Goal: Task Accomplishment & Management: Manage account settings

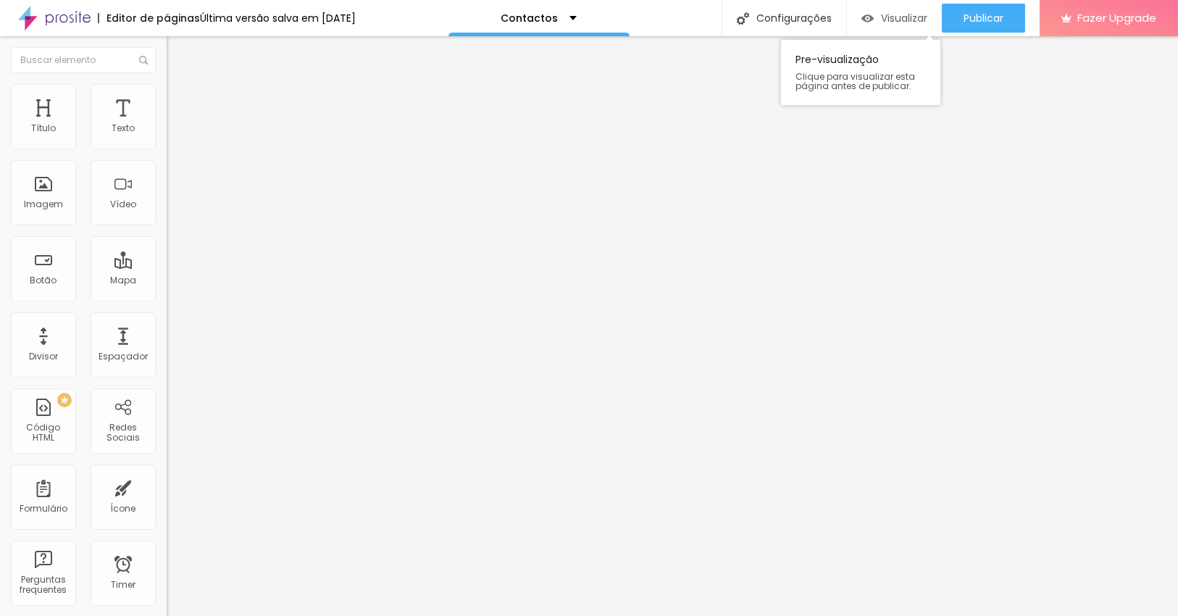
click at [902, 14] on span "Visualizar" at bounding box center [904, 18] width 46 height 12
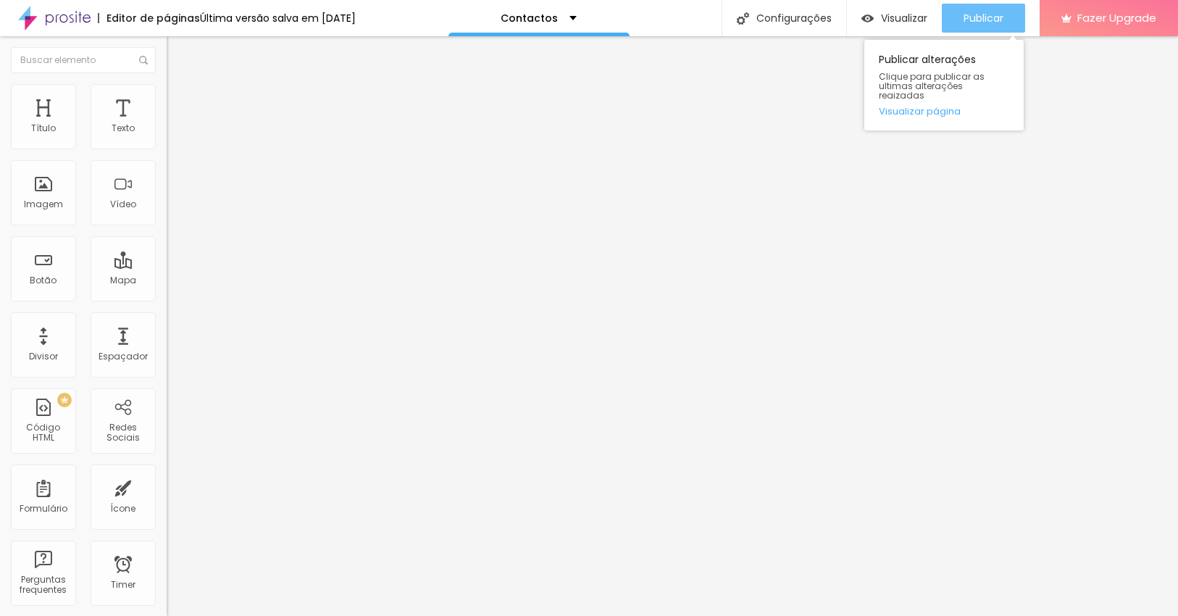
click at [979, 16] on span "Publicar" at bounding box center [984, 18] width 40 height 12
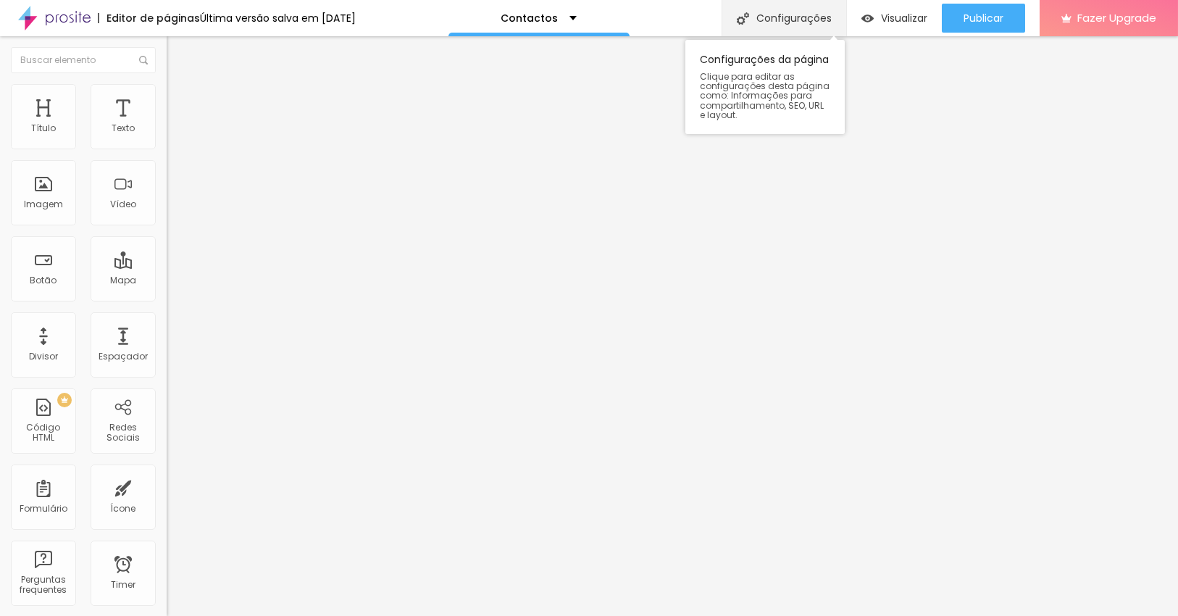
click at [802, 20] on div "Configurações" at bounding box center [784, 18] width 125 height 36
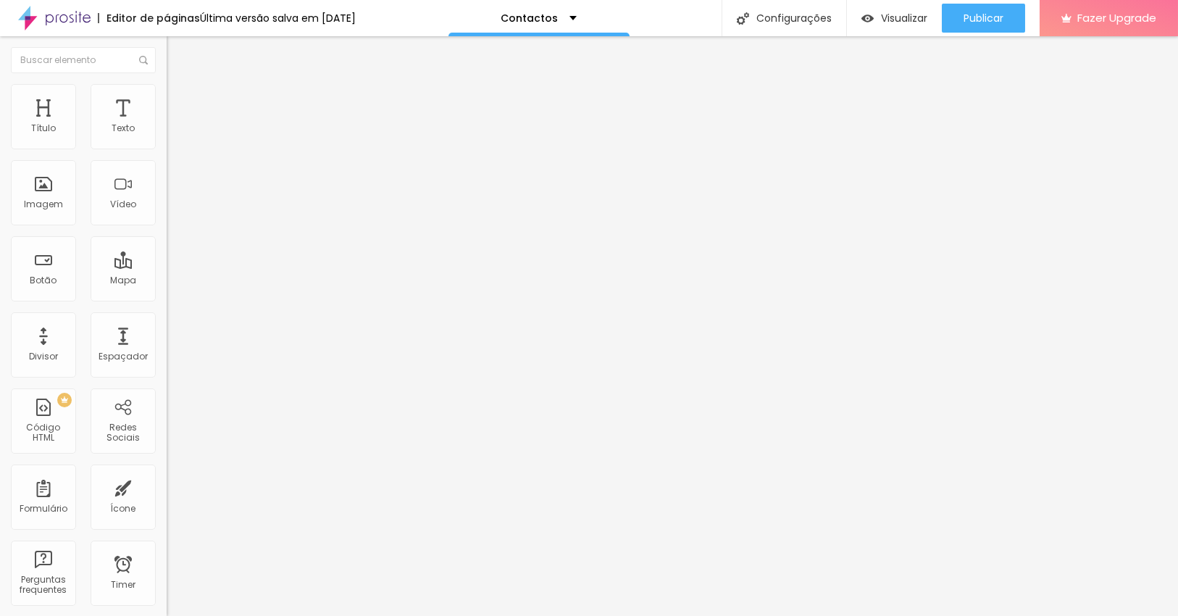
drag, startPoint x: 715, startPoint y: 251, endPoint x: 428, endPoint y: 257, distance: 286.3
copy p "https://www.alexandremphotography.com/contactos"
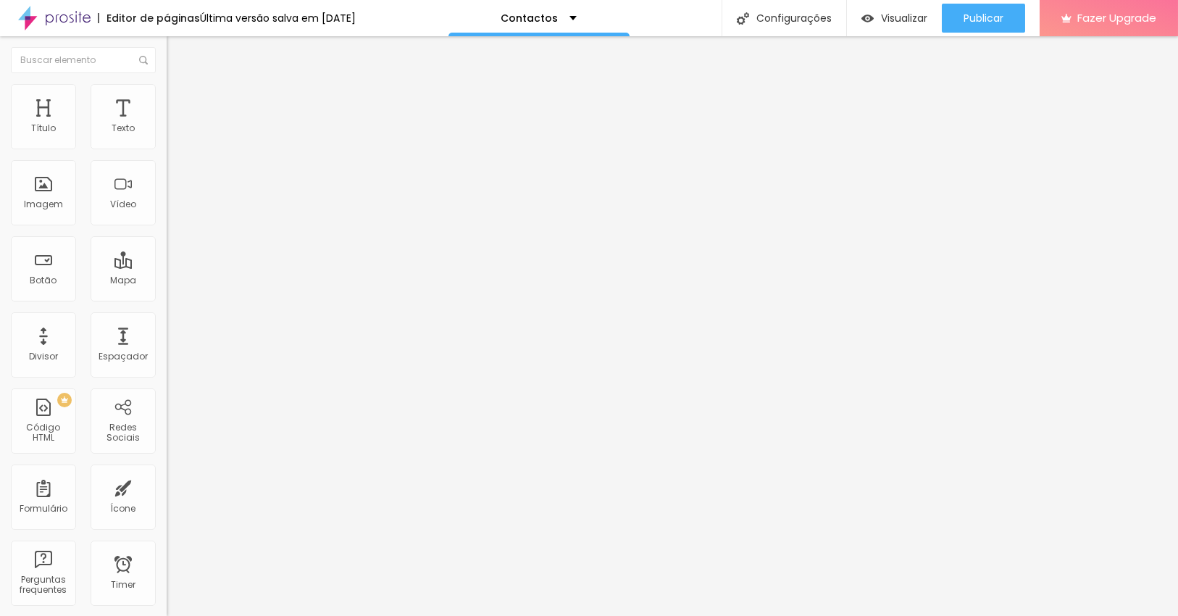
paste input "/www.alexandremphotography.com"
type input "/www.alexandremphotography.com/contactos"
drag, startPoint x: 741, startPoint y: 220, endPoint x: 394, endPoint y: 212, distance: 347.2
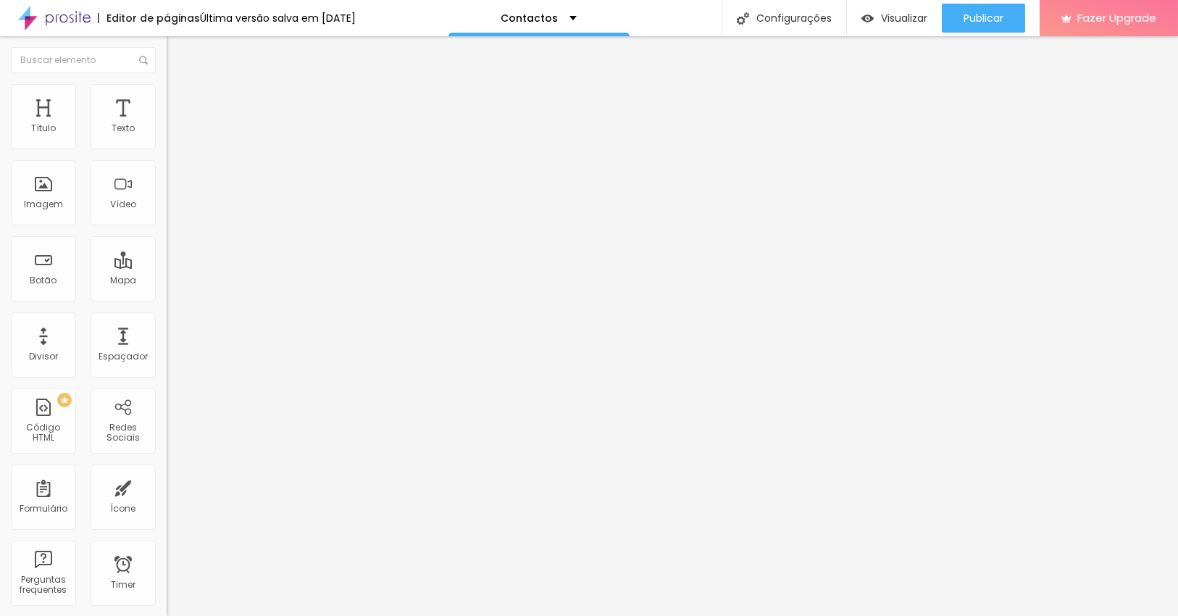
type input "/"
paste input "www.alexandremphotography.com/contactos"
drag, startPoint x: 645, startPoint y: 214, endPoint x: 383, endPoint y: 227, distance: 262.7
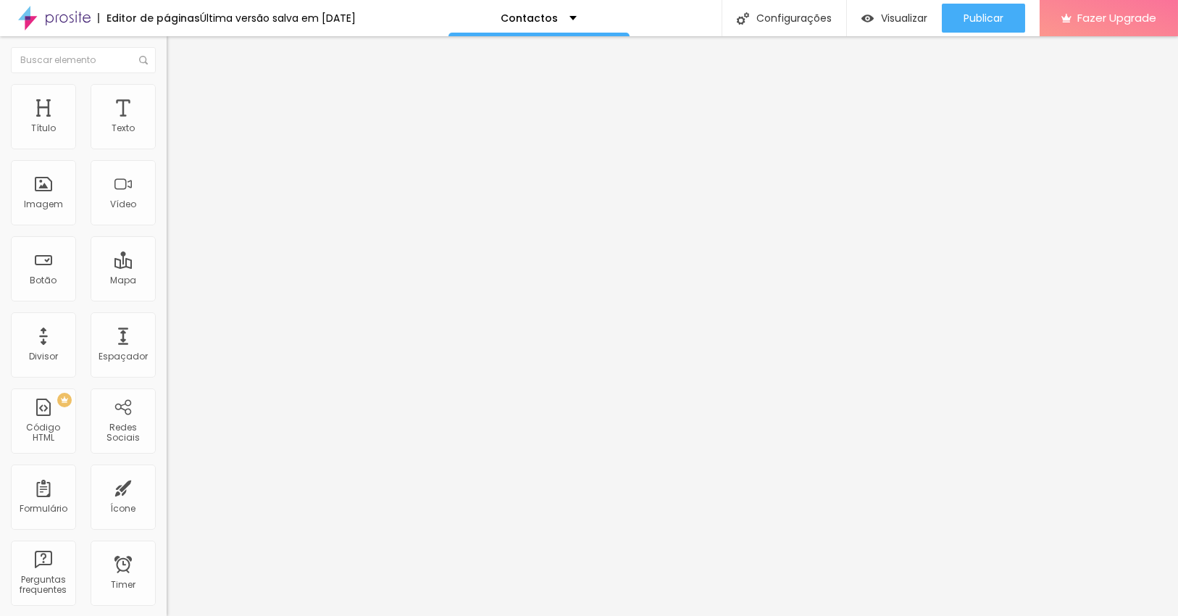
type input "/contactos"
